Goal: Navigation & Orientation: Find specific page/section

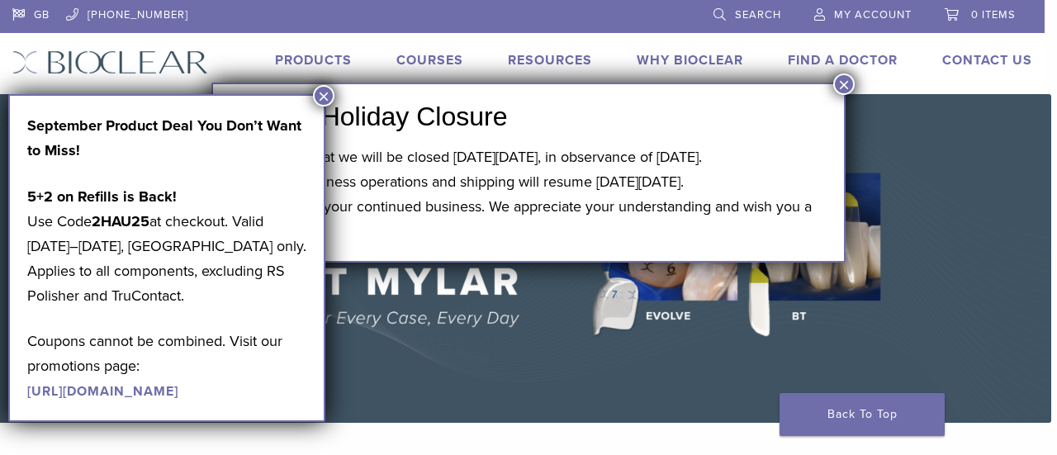
click at [842, 82] on button "×" at bounding box center [843, 83] width 21 height 21
